Goal: Communication & Community: Answer question/provide support

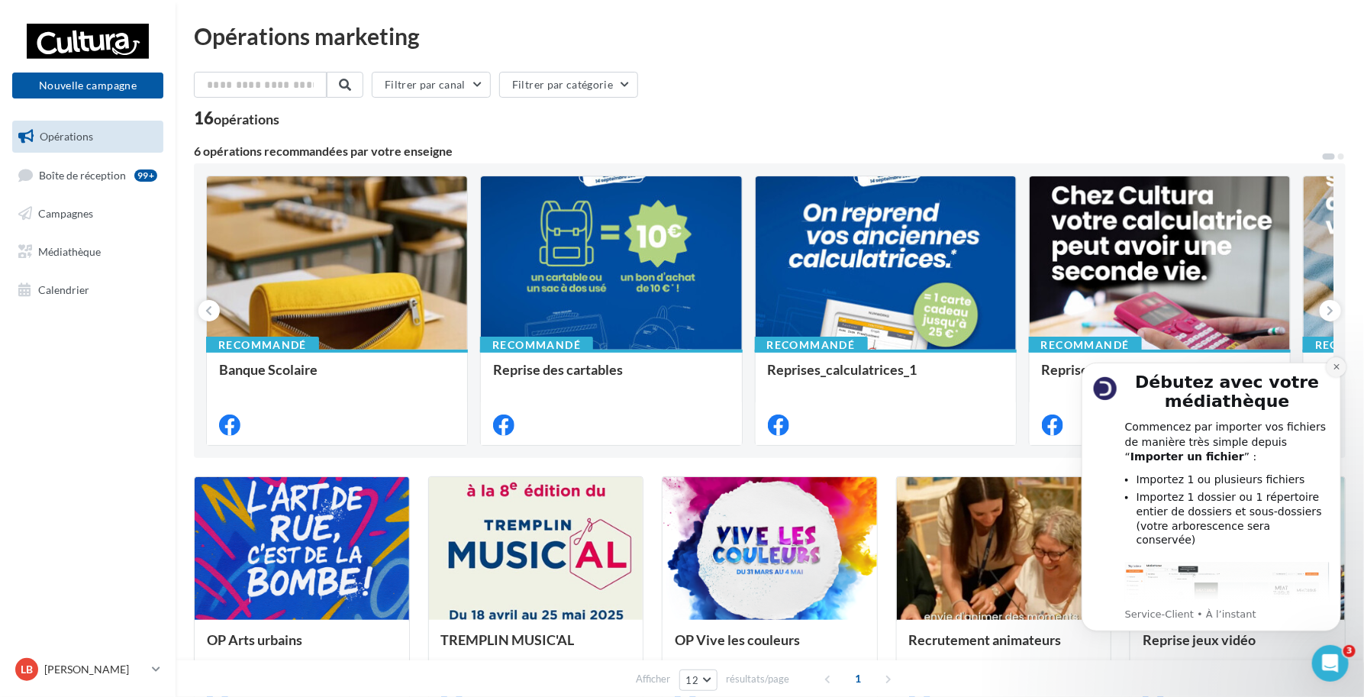
click at [1333, 363] on icon "Dismiss notification" at bounding box center [1335, 365] width 5 height 5
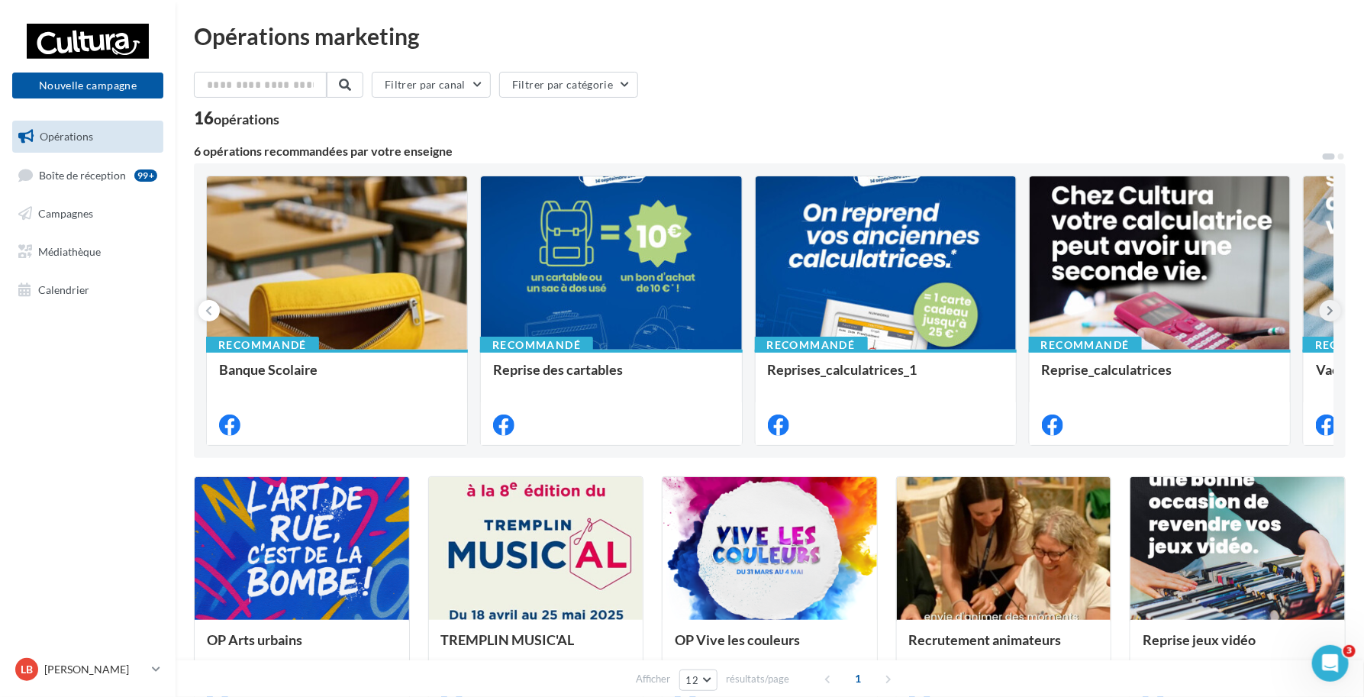
click at [1334, 314] on button at bounding box center [1330, 310] width 21 height 21
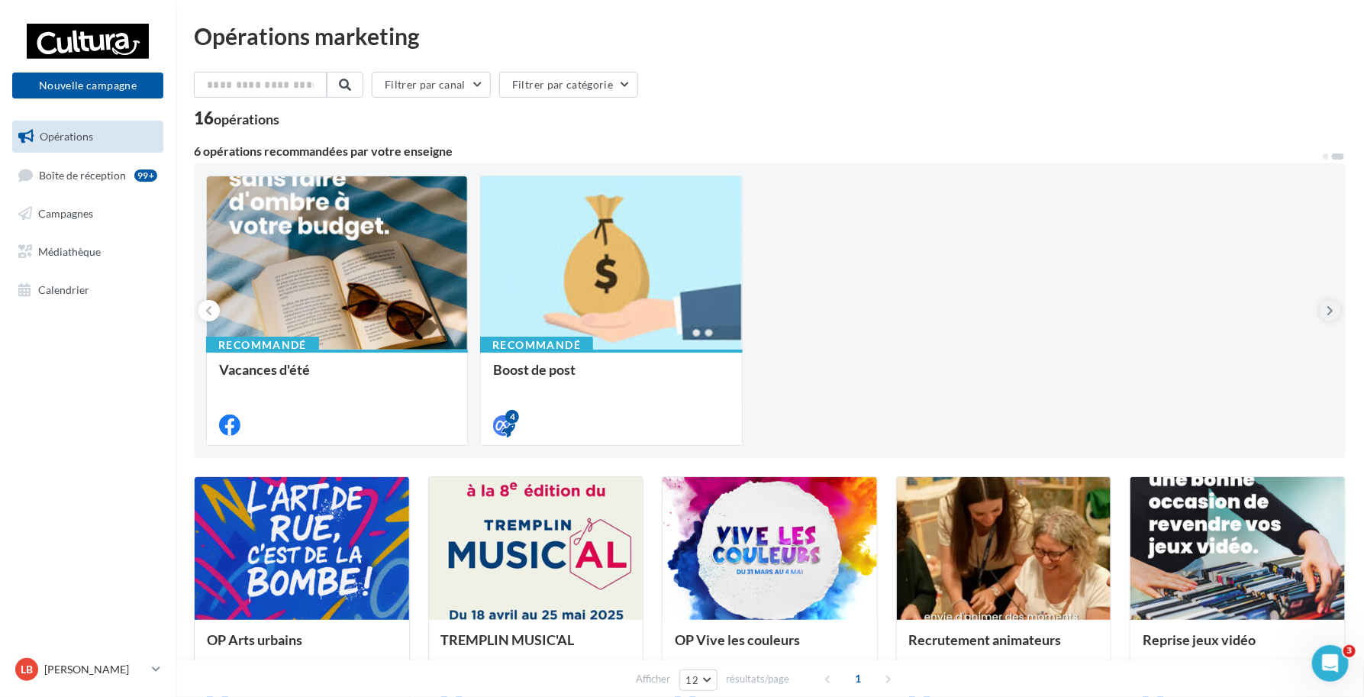
click at [1334, 314] on button at bounding box center [1330, 310] width 21 height 21
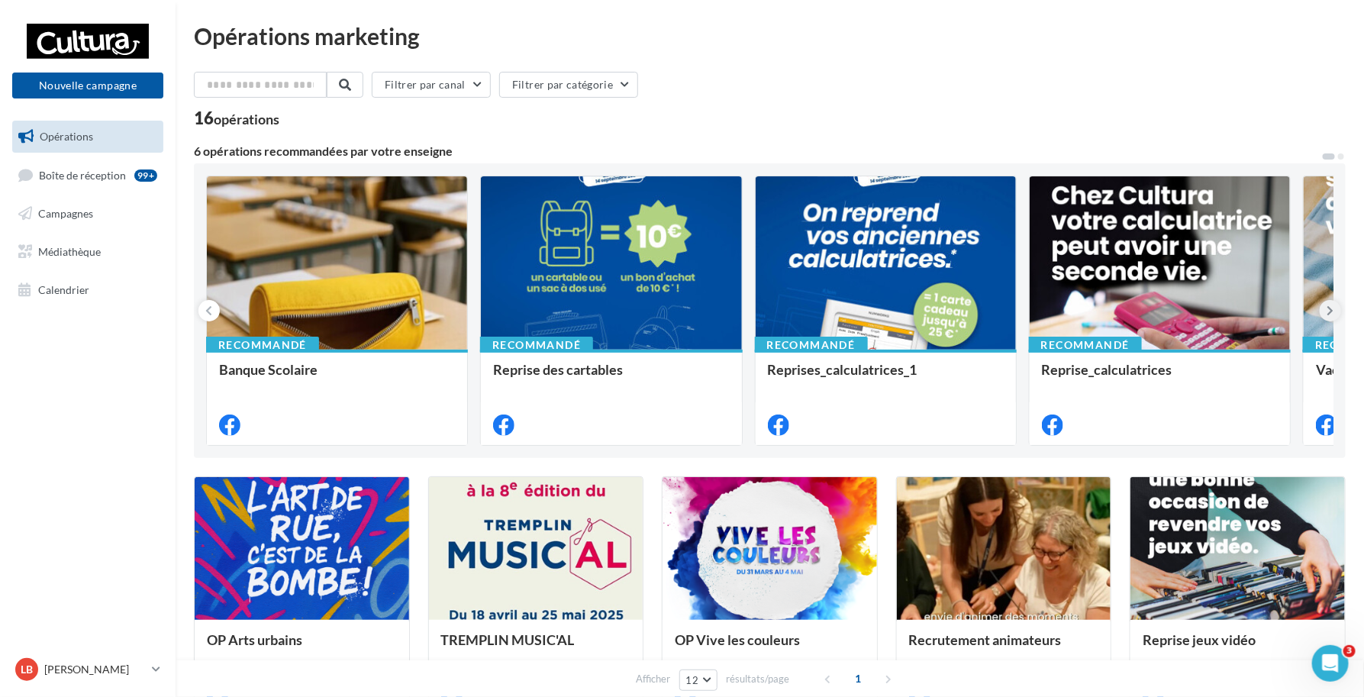
click at [1334, 314] on button at bounding box center [1330, 310] width 21 height 21
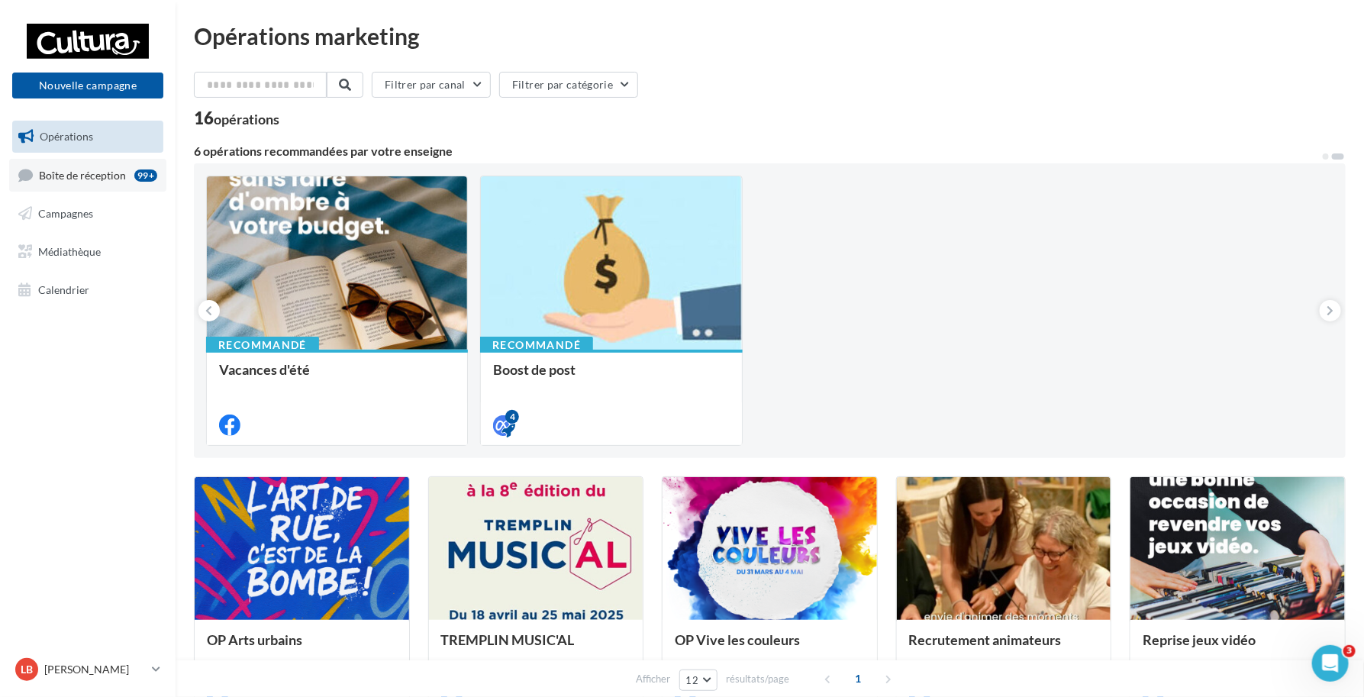
click at [59, 168] on link "Boîte de réception 99+" at bounding box center [87, 175] width 157 height 33
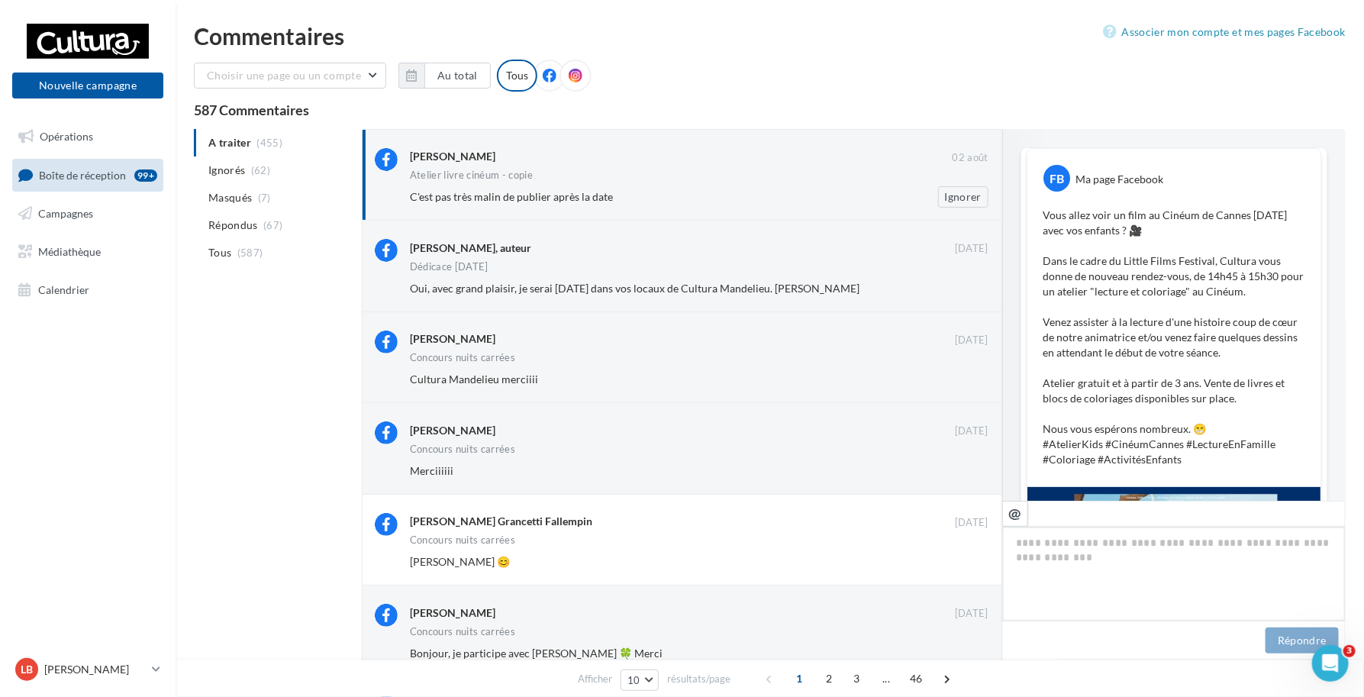
scroll to position [538, 0]
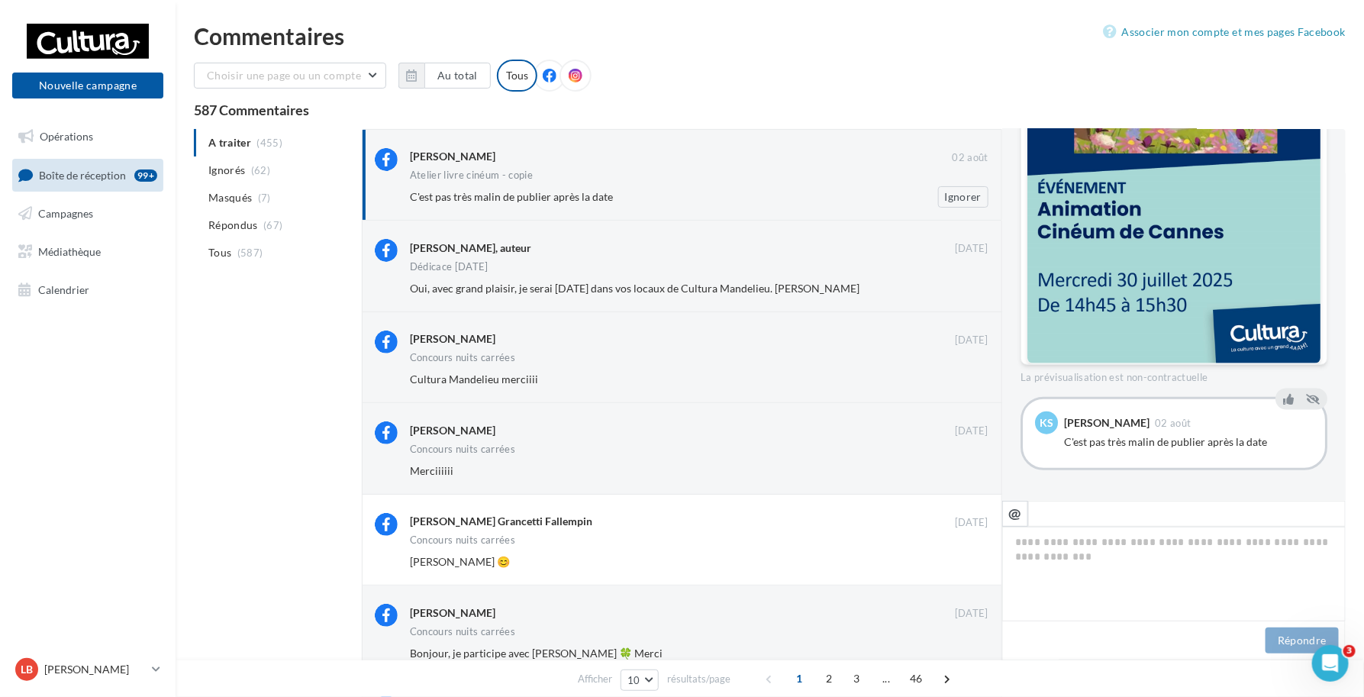
click at [635, 173] on div "Atelier livre cinéum - copie" at bounding box center [699, 176] width 579 height 13
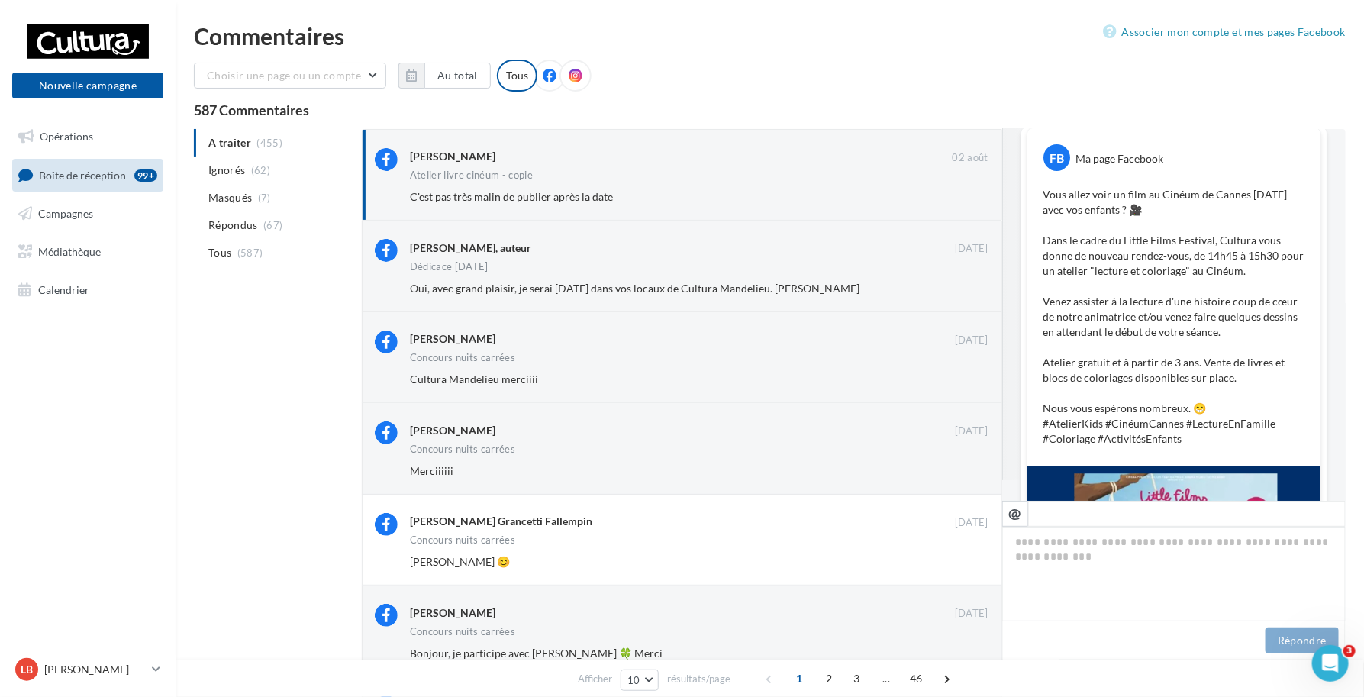
scroll to position [0, 0]
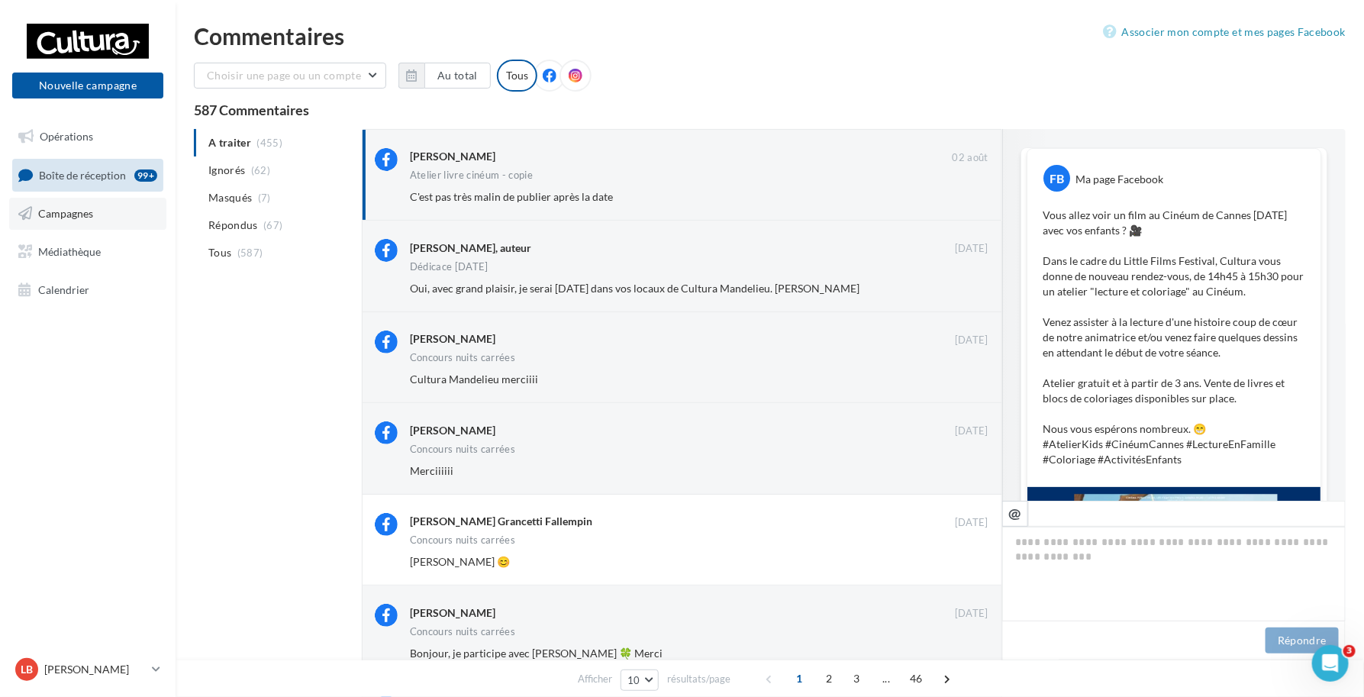
click at [73, 214] on span "Campagnes" at bounding box center [65, 213] width 55 height 13
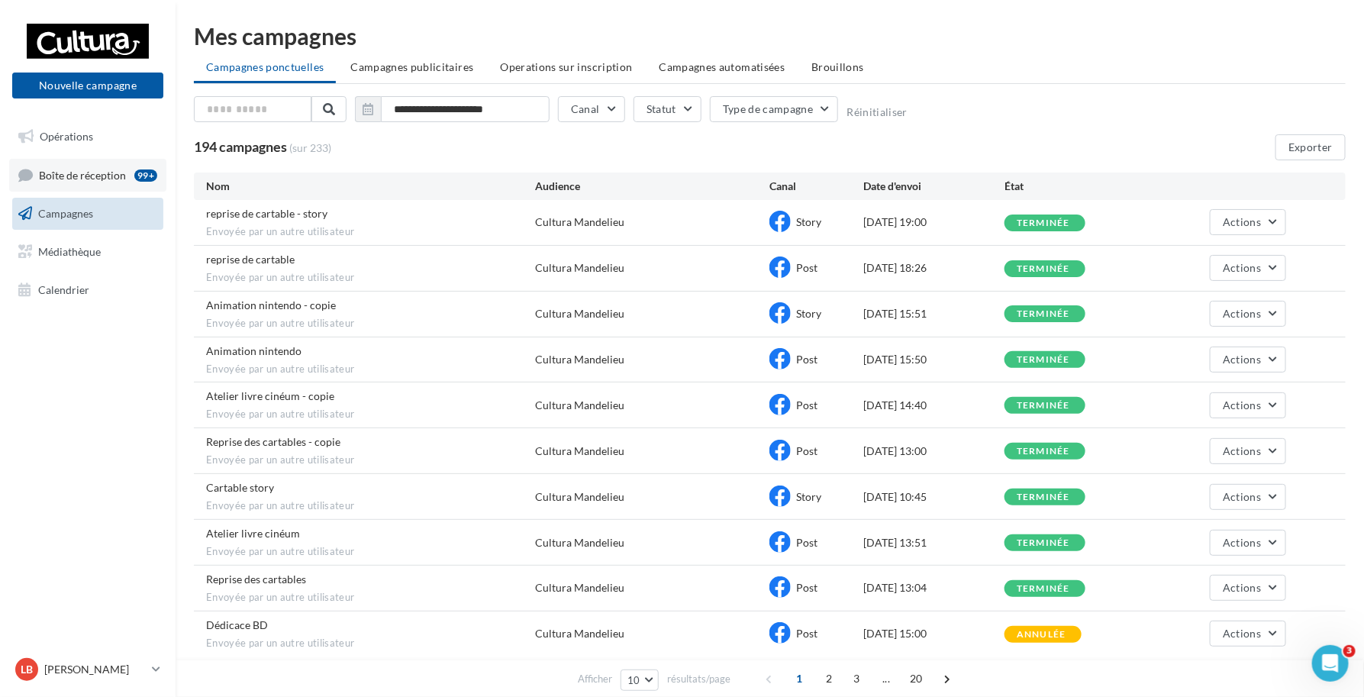
click at [93, 164] on link "Boîte de réception 99+" at bounding box center [87, 175] width 157 height 33
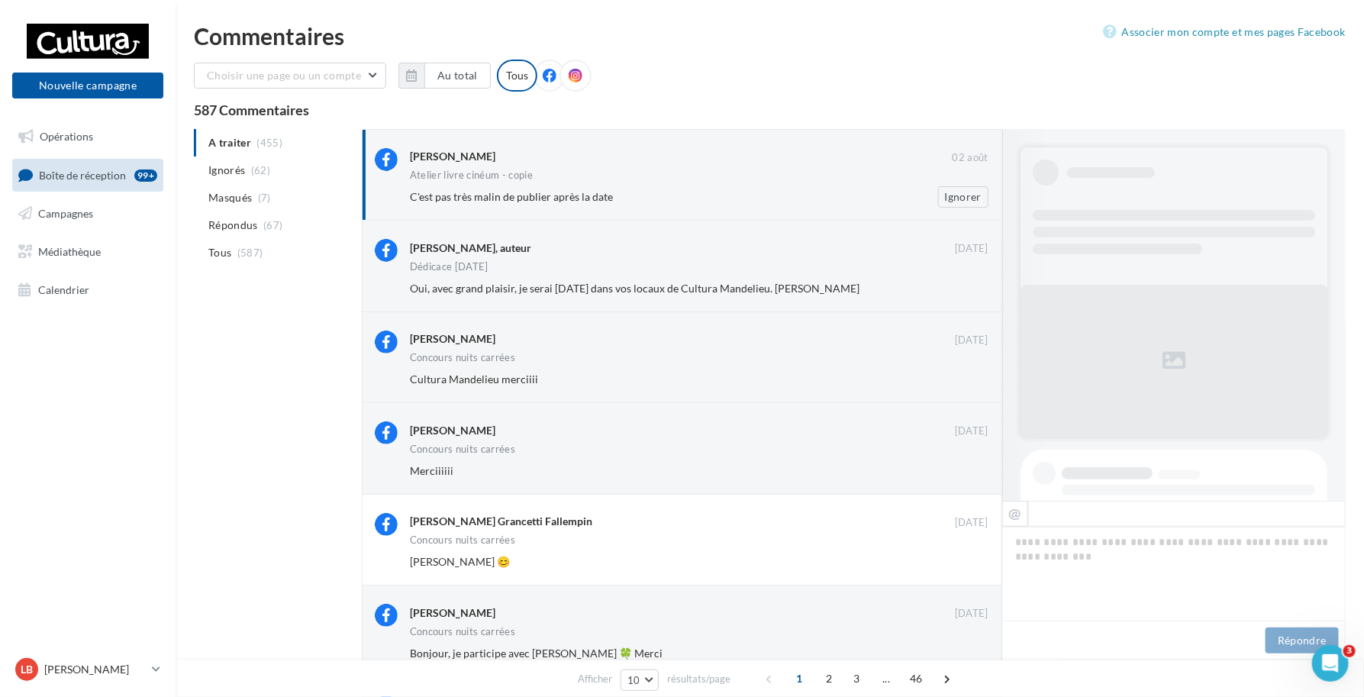
click at [619, 166] on div "Karine Surmont" at bounding box center [681, 157] width 543 height 19
click at [760, 178] on div "Atelier livre cinéum - copie" at bounding box center [699, 176] width 579 height 13
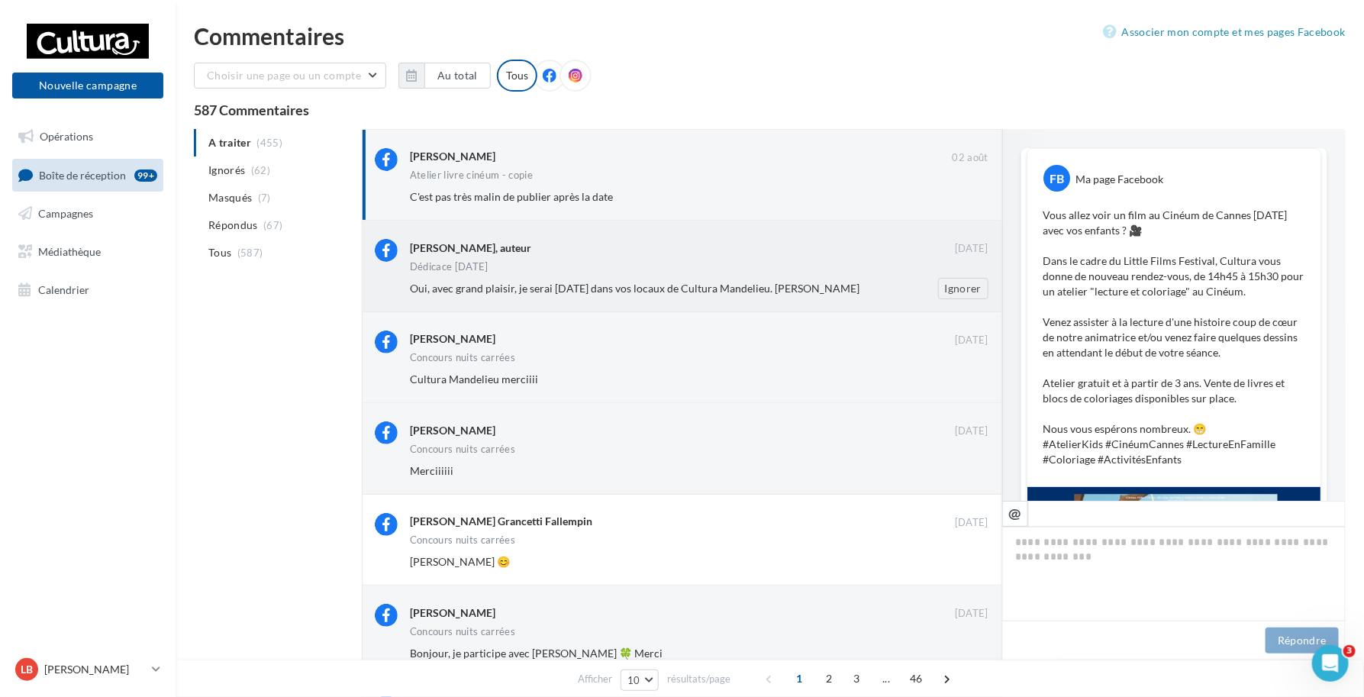
click at [770, 282] on span "Oui, avec grand plaisir, je serai samedi dans vos locaux de Cultura Mandelieu. …" at bounding box center [635, 288] width 450 height 13
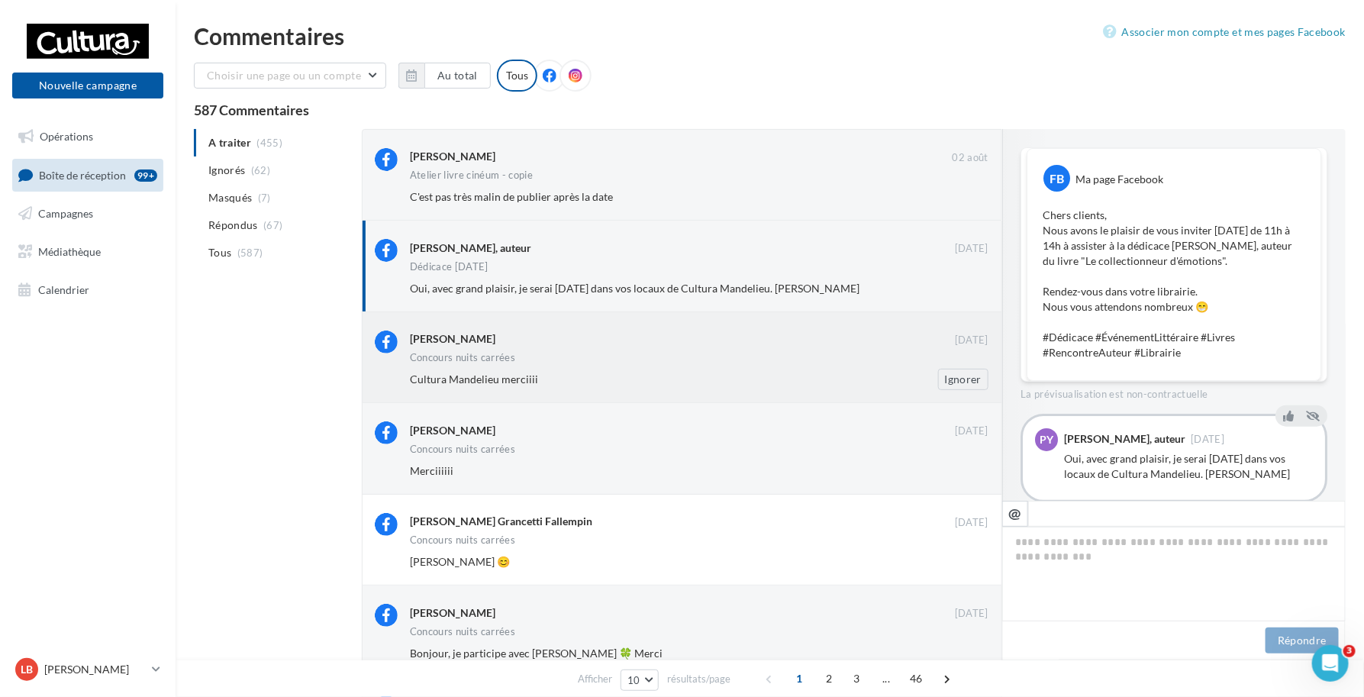
click at [565, 369] on div "Cultura Mandelieu merciiii Ignorer" at bounding box center [705, 379] width 591 height 21
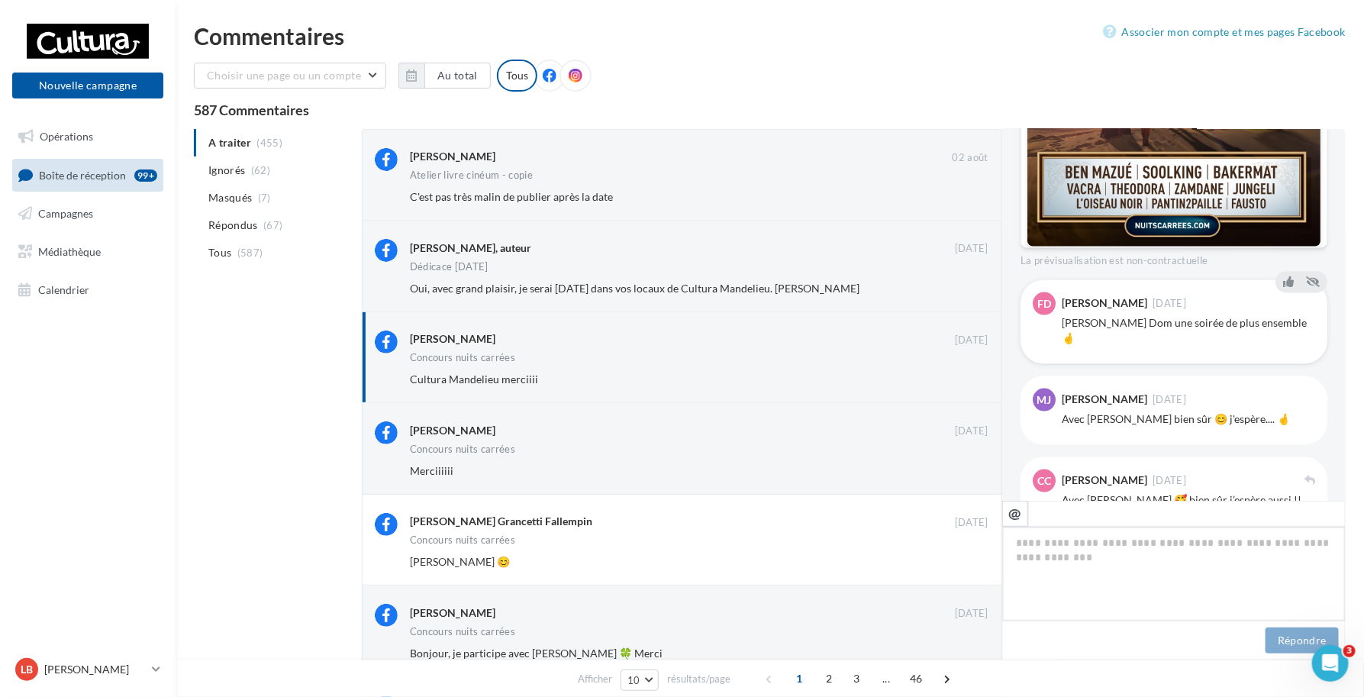
scroll to position [1057, 0]
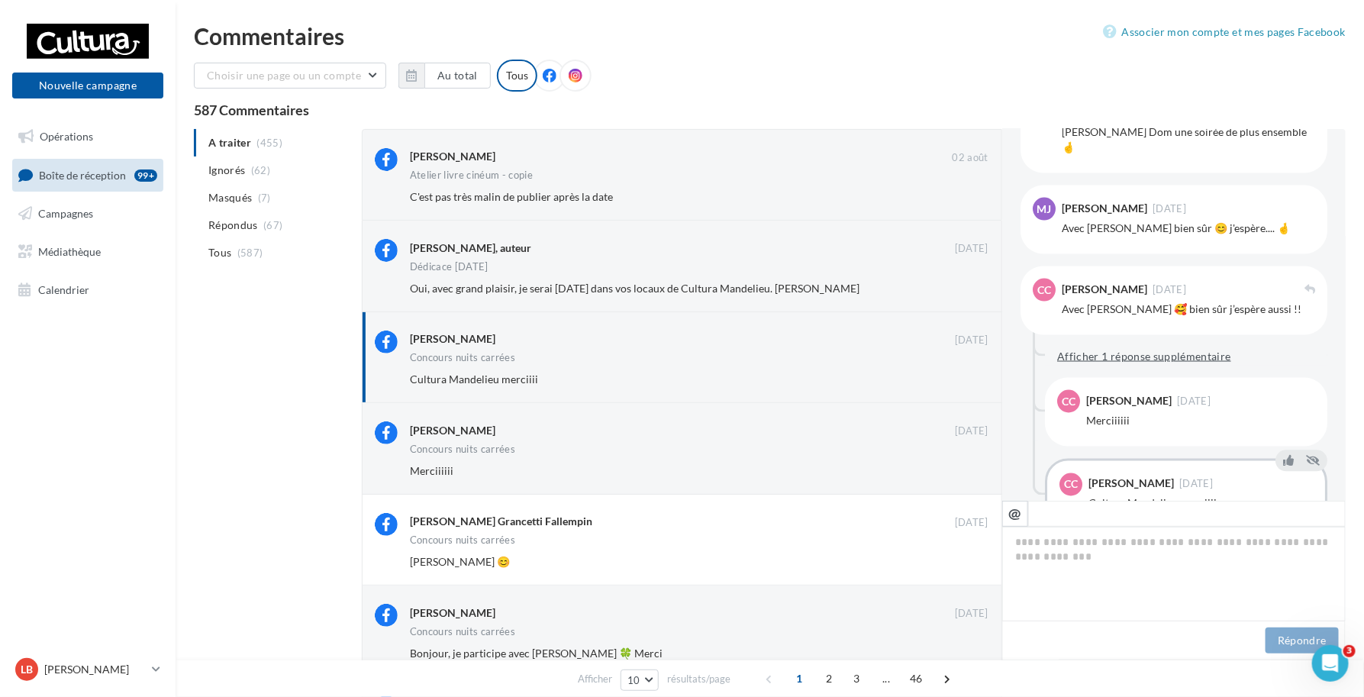
click at [1108, 366] on button "Afficher 1 réponse supplémentaire" at bounding box center [1144, 356] width 186 height 18
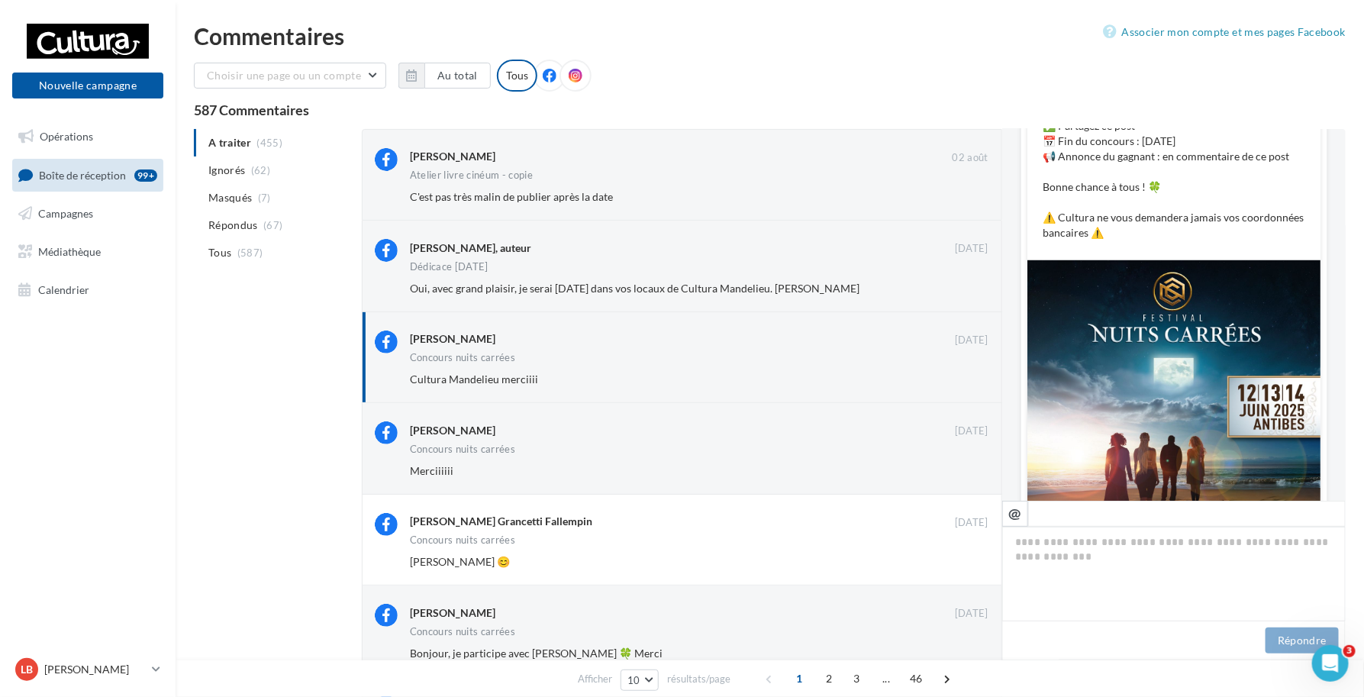
scroll to position [485, 0]
click at [50, 219] on span "Campagnes" at bounding box center [65, 213] width 55 height 13
